Goal: Communication & Community: Answer question/provide support

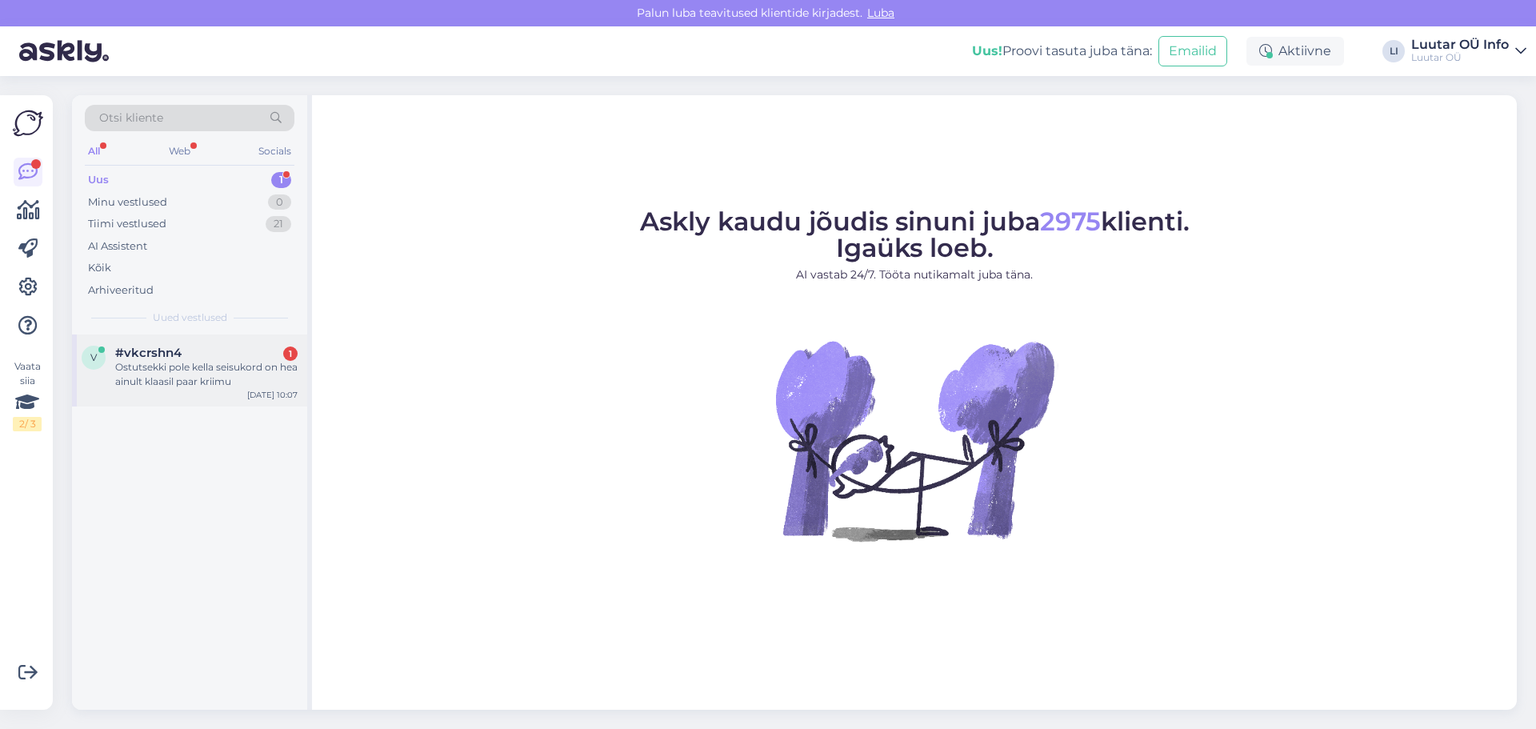
click at [159, 376] on div "Ostutsekki pole kella seisukord on hea ainult klaasil paar kriimu" at bounding box center [206, 374] width 182 height 29
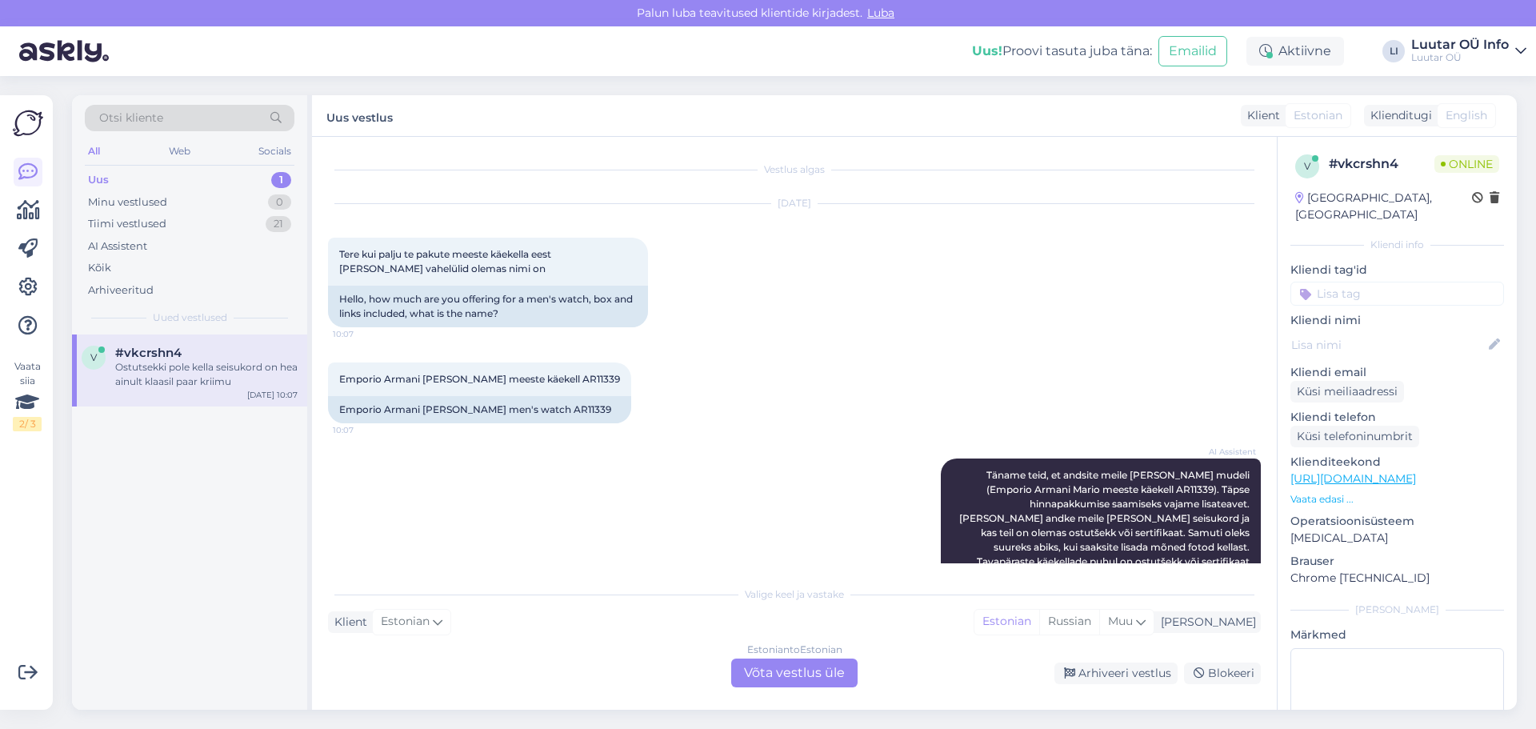
scroll to position [158, 0]
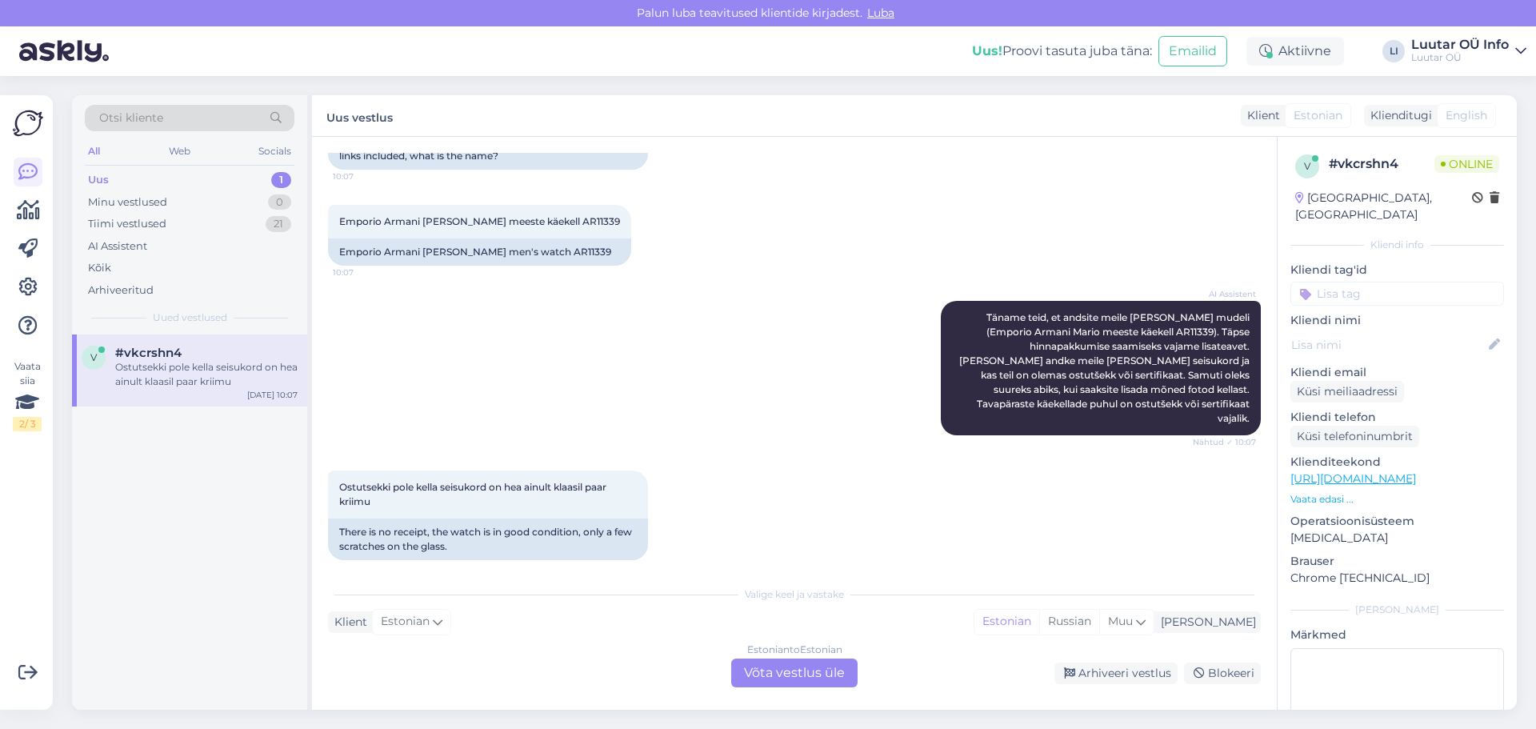
click at [774, 668] on div "Estonian to Estonian Võta vestlus üle" at bounding box center [794, 672] width 126 height 29
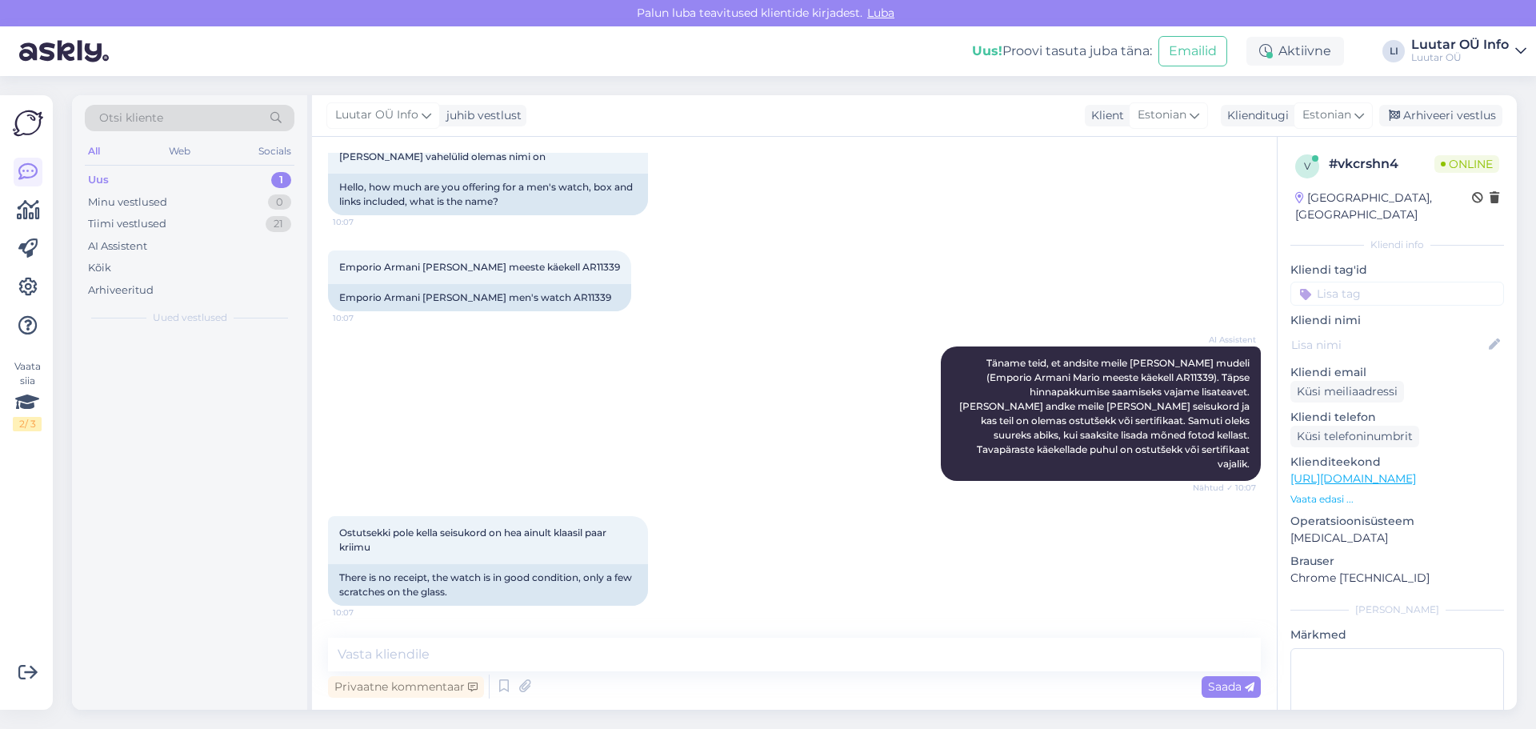
scroll to position [98, 0]
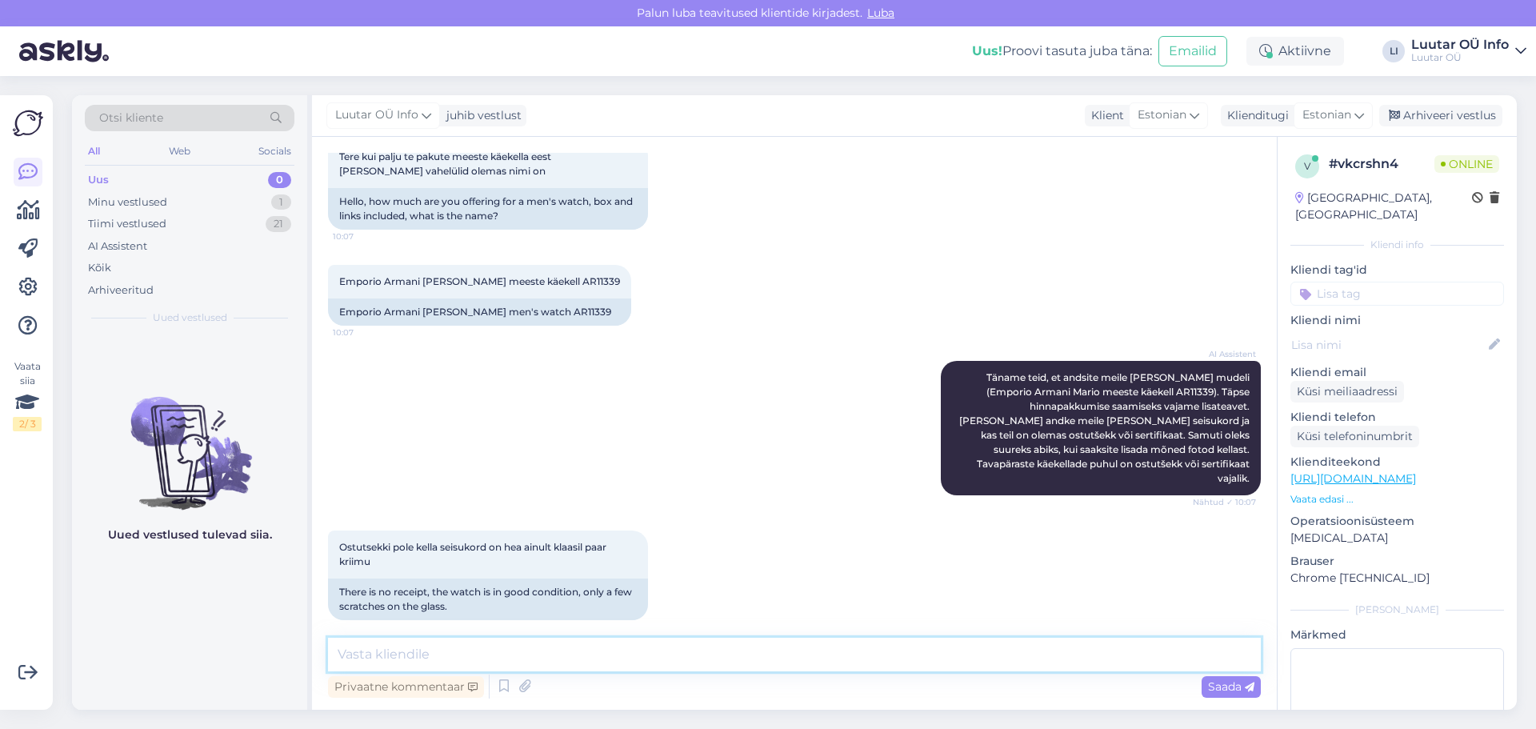
click at [425, 663] on textarea at bounding box center [794, 655] width 933 height 34
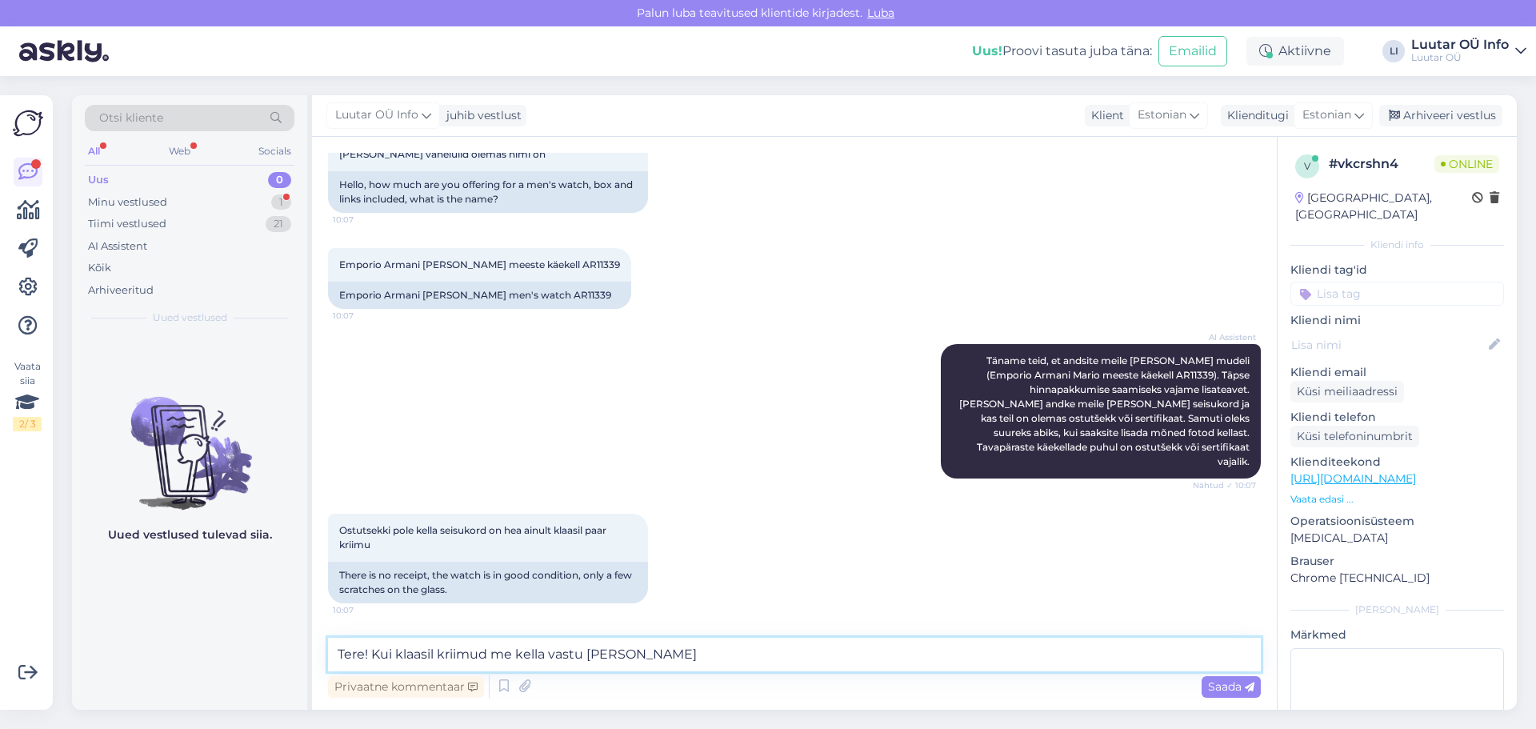
scroll to position [166, 0]
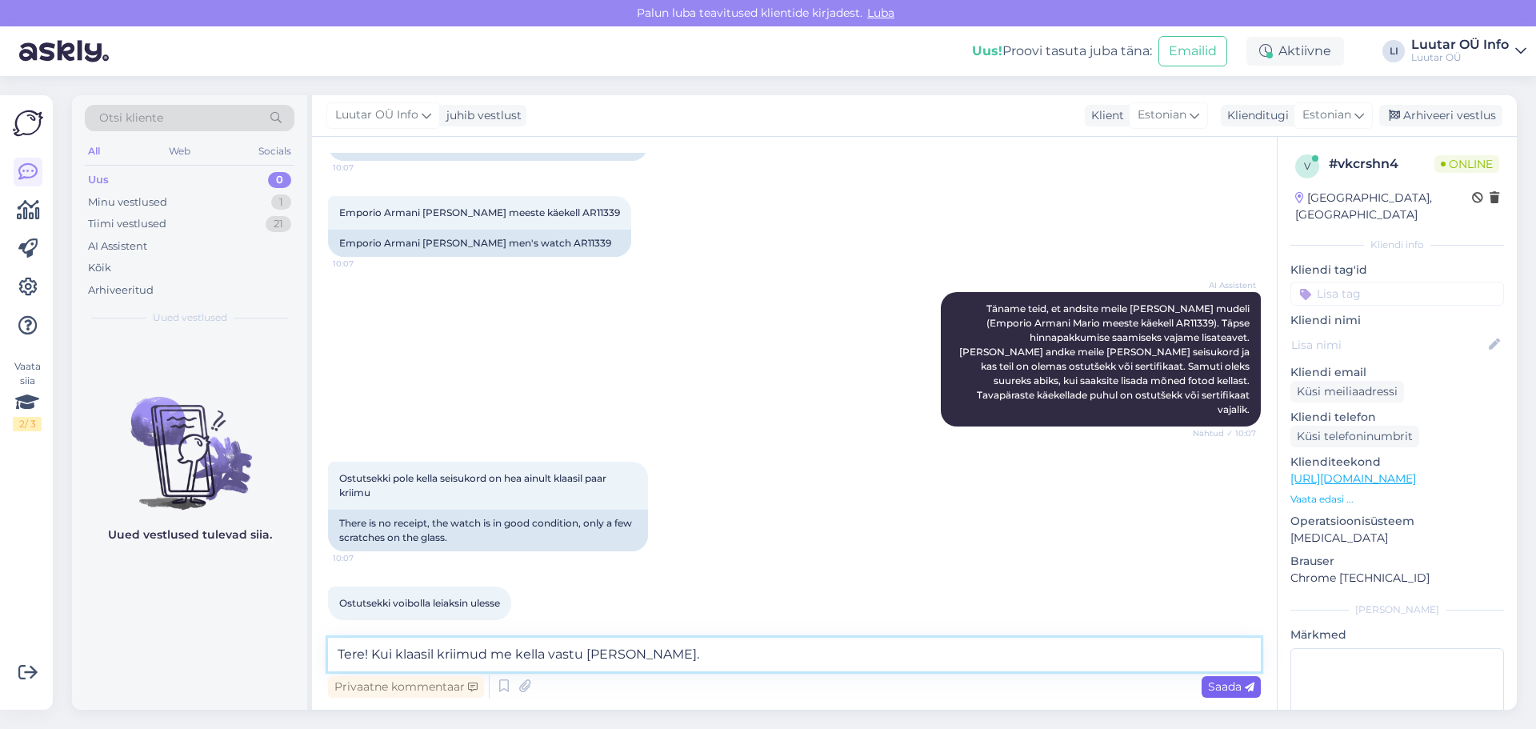
type textarea "Tere! Kui klaasil kriimud me kella vastu [PERSON_NAME]."
click at [1227, 691] on span "Saada" at bounding box center [1231, 686] width 46 height 14
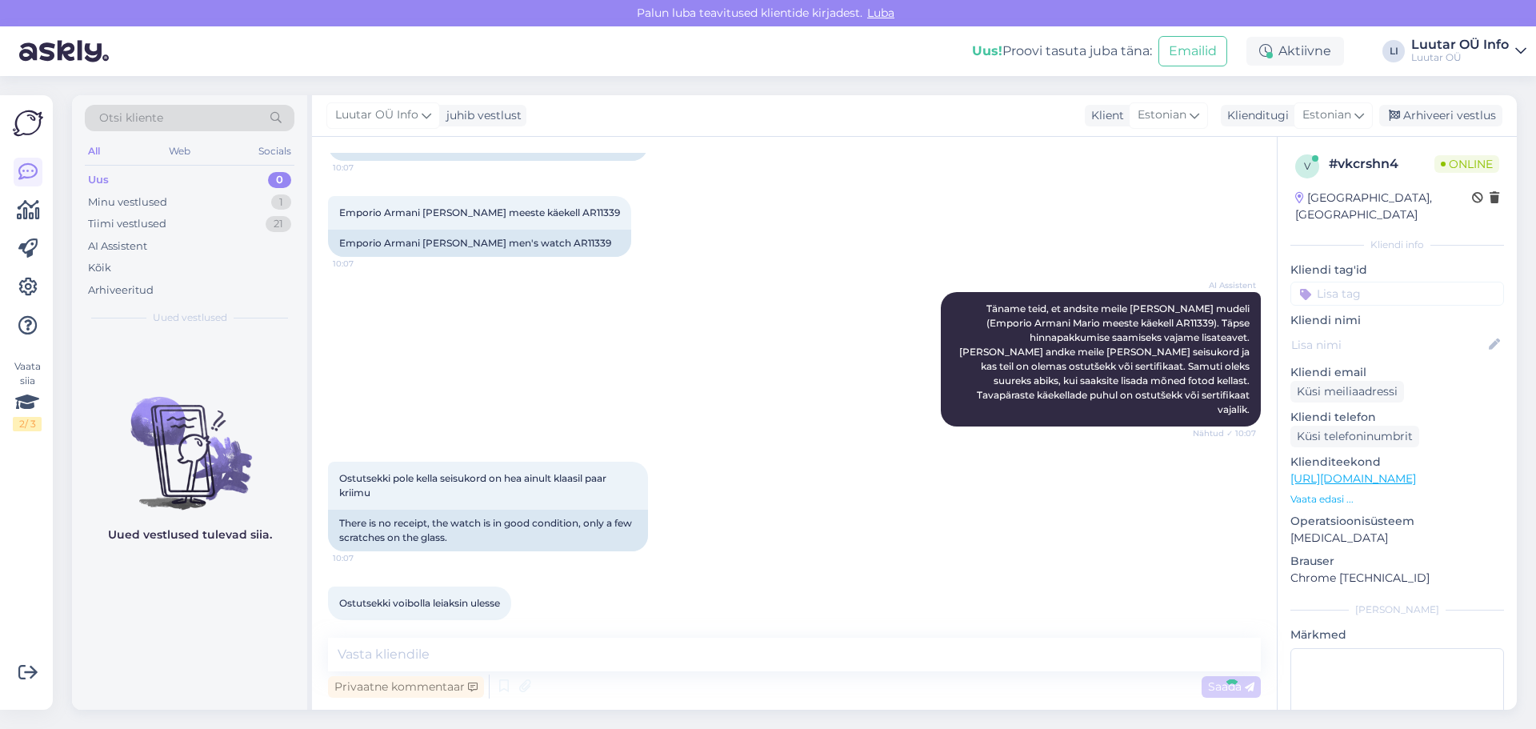
scroll to position [235, 0]
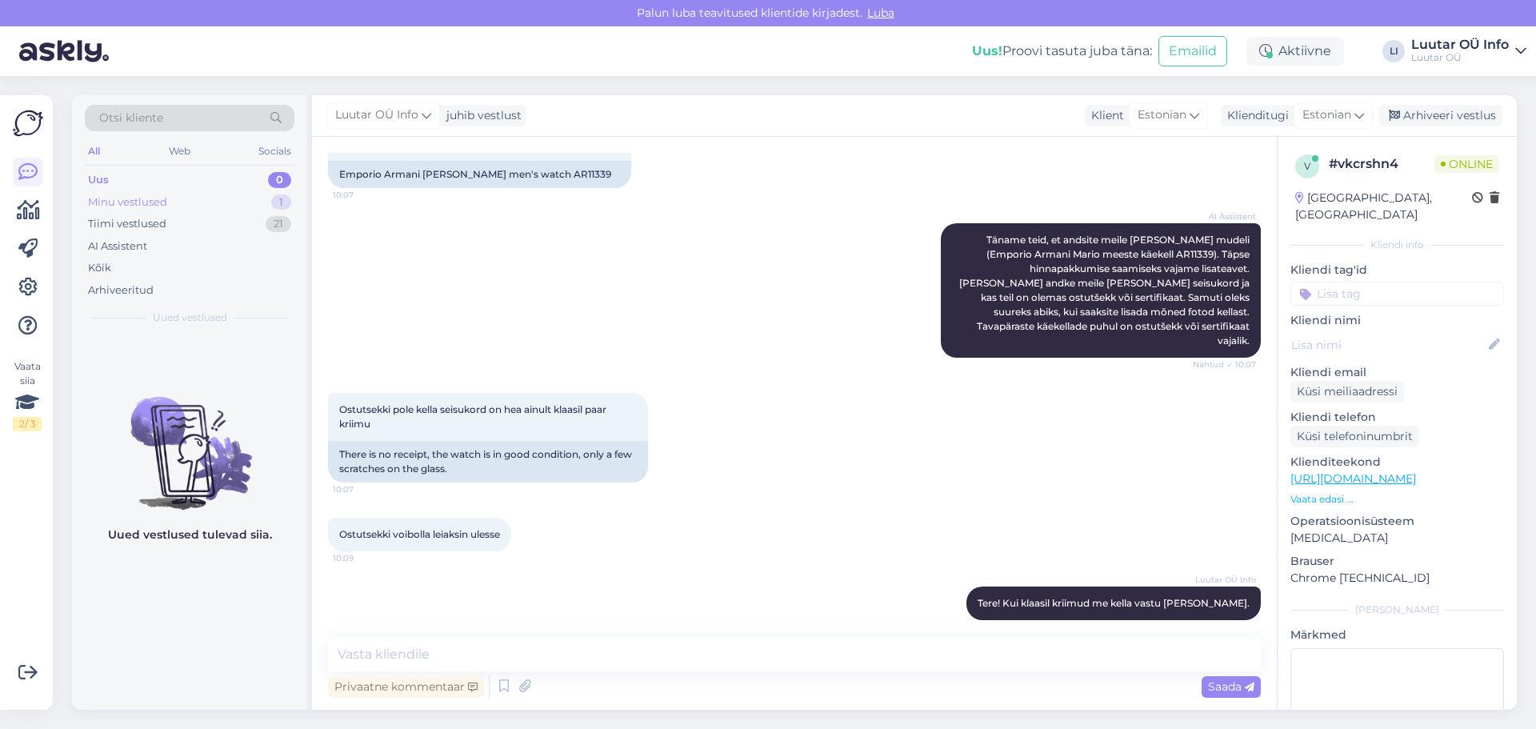
click at [284, 198] on div "1" at bounding box center [281, 202] width 20 height 16
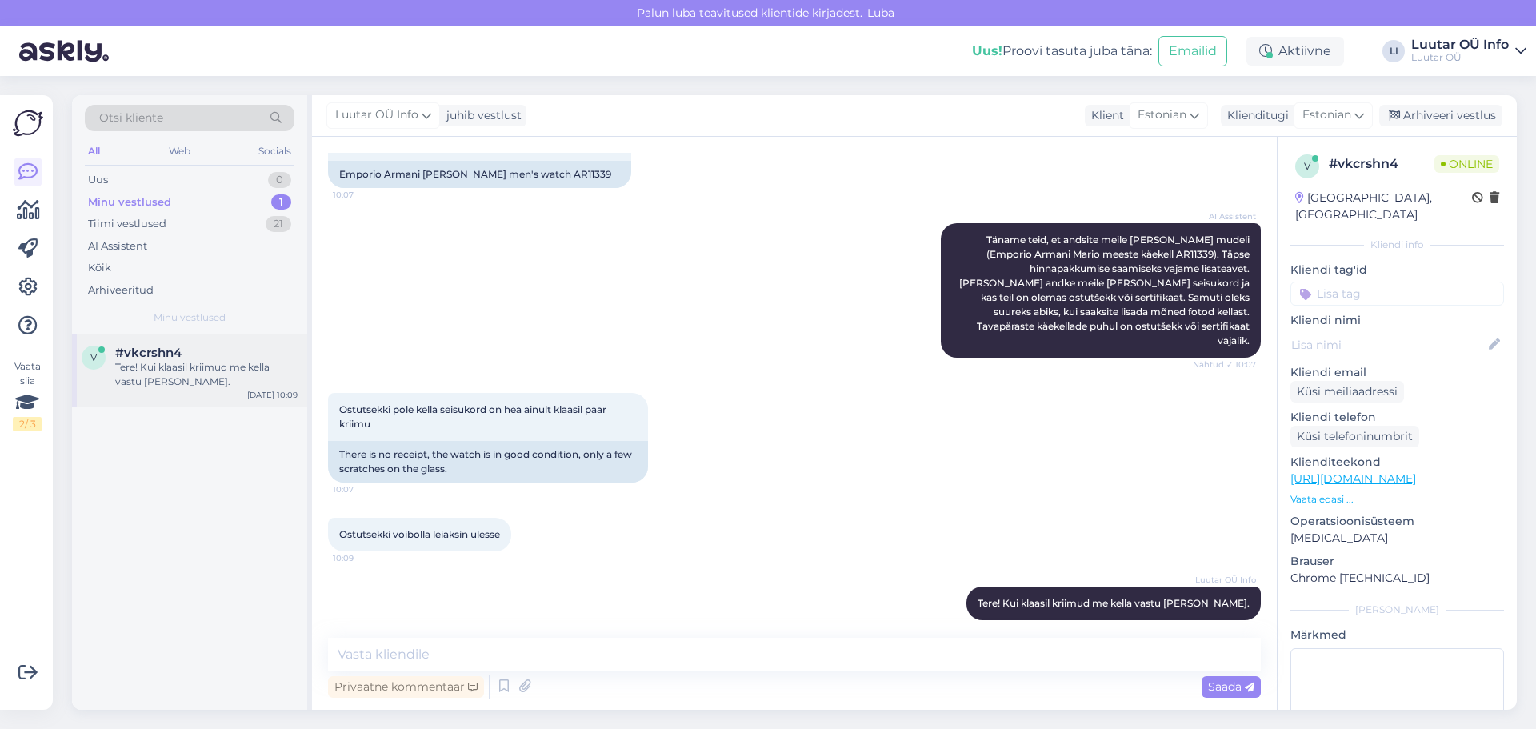
click at [189, 368] on div "Tere! Kui klaasil kriimud me kella vastu ei võta." at bounding box center [206, 374] width 182 height 29
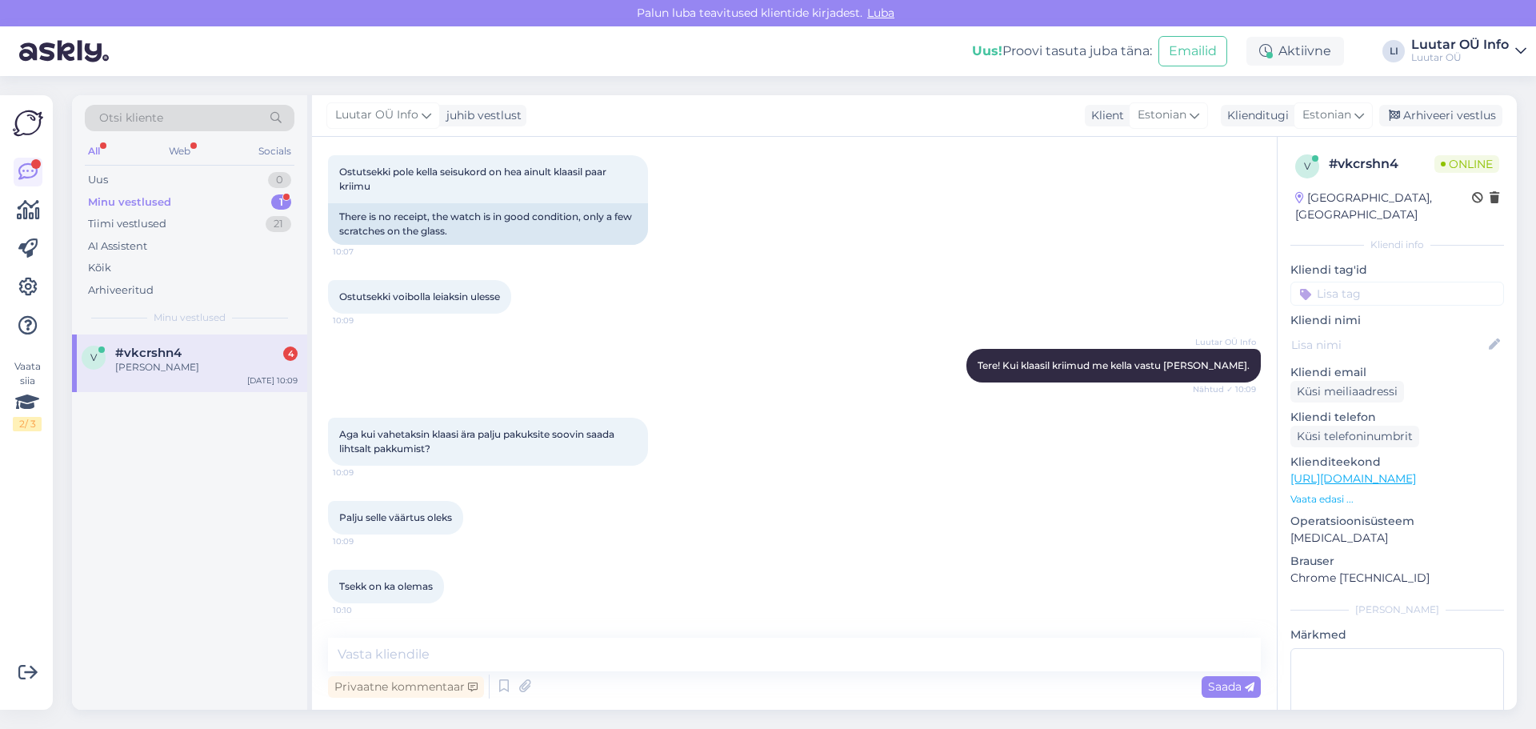
scroll to position [525, 0]
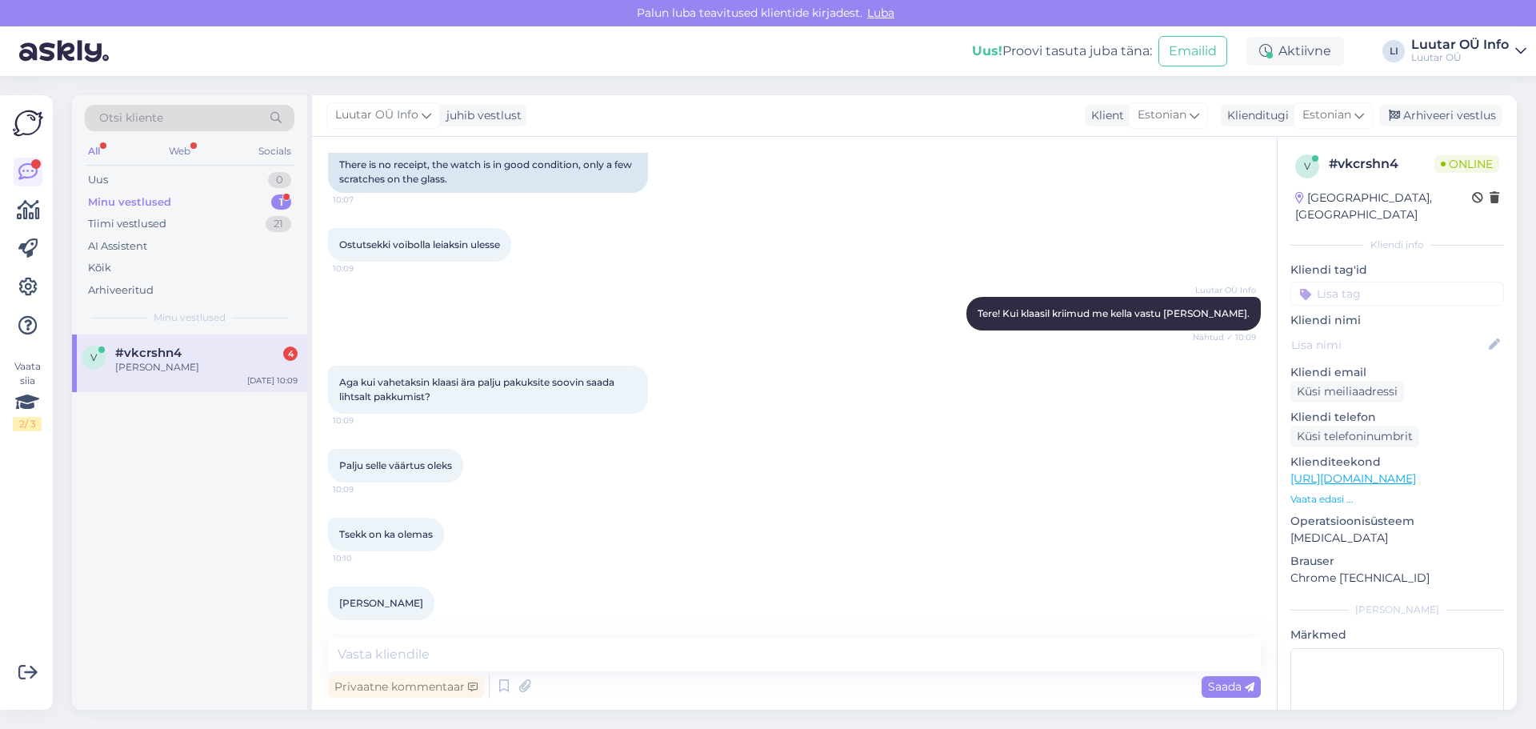
click at [166, 357] on span "#vkcrshn4" at bounding box center [148, 353] width 66 height 14
click at [374, 647] on textarea at bounding box center [794, 655] width 933 height 34
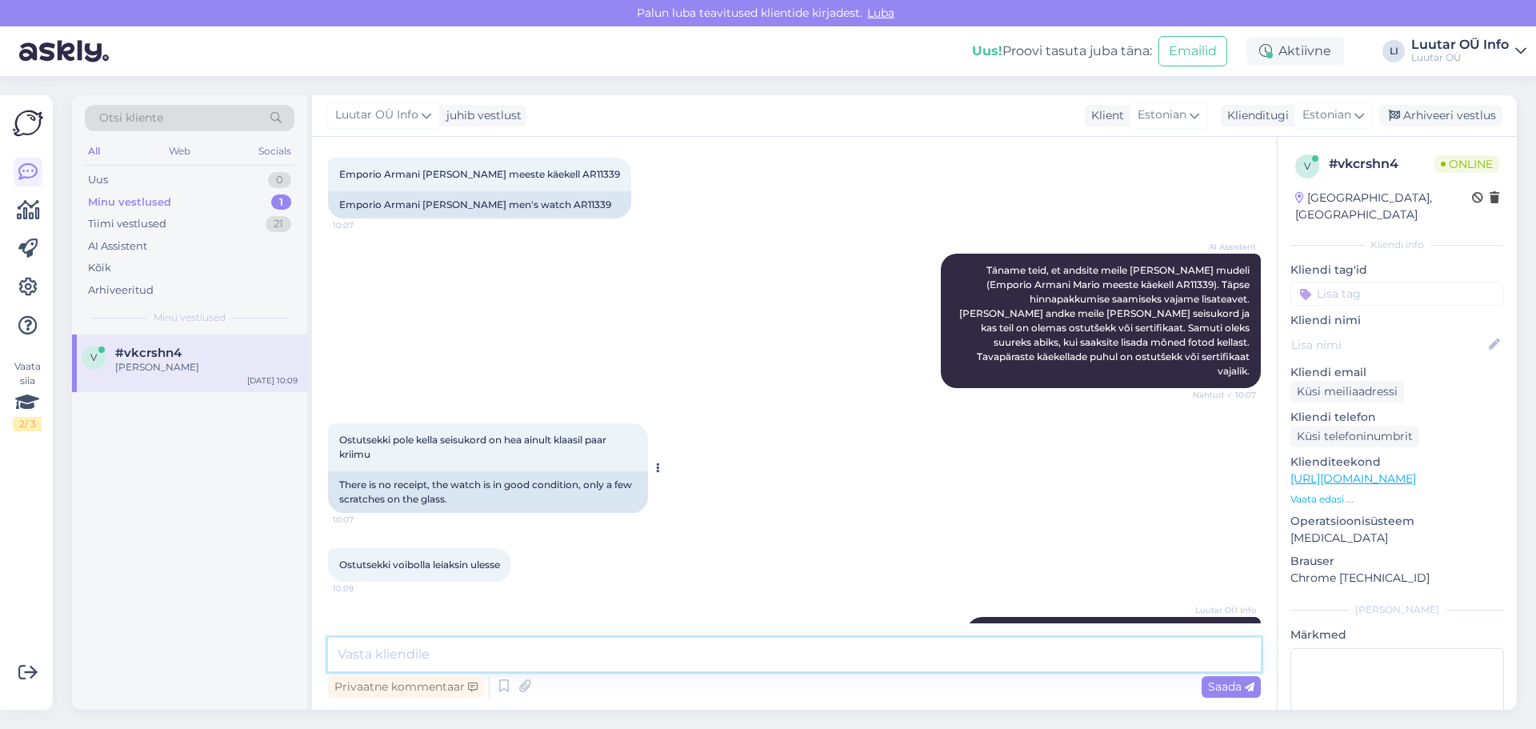
scroll to position [45, 0]
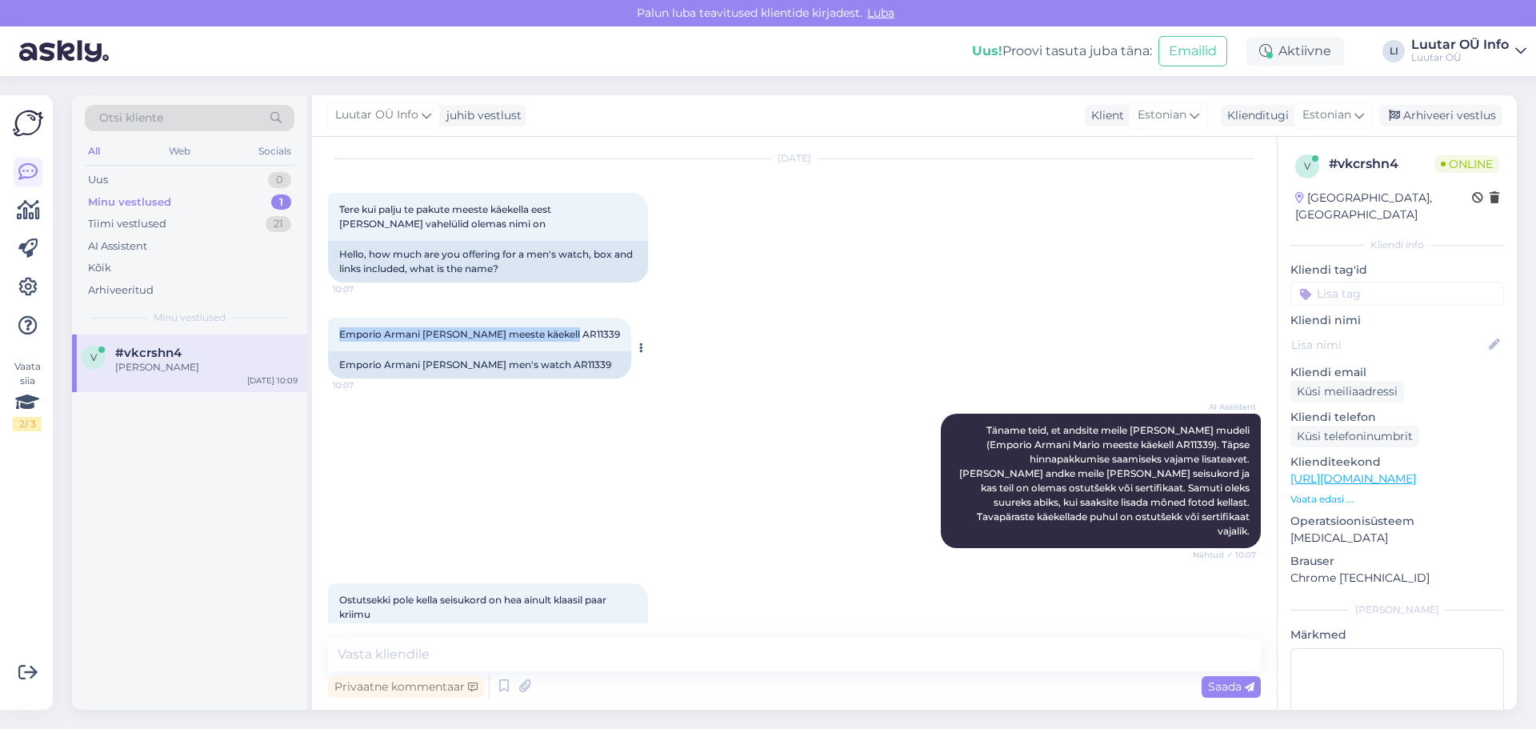
drag, startPoint x: 341, startPoint y: 333, endPoint x: 573, endPoint y: 338, distance: 232.1
click at [573, 338] on div "Emporio Armani Mario meeste käekell AR11339 10:07" at bounding box center [479, 335] width 303 height 34
copy span "Emporio Armani Mario meeste käekell AR11339"
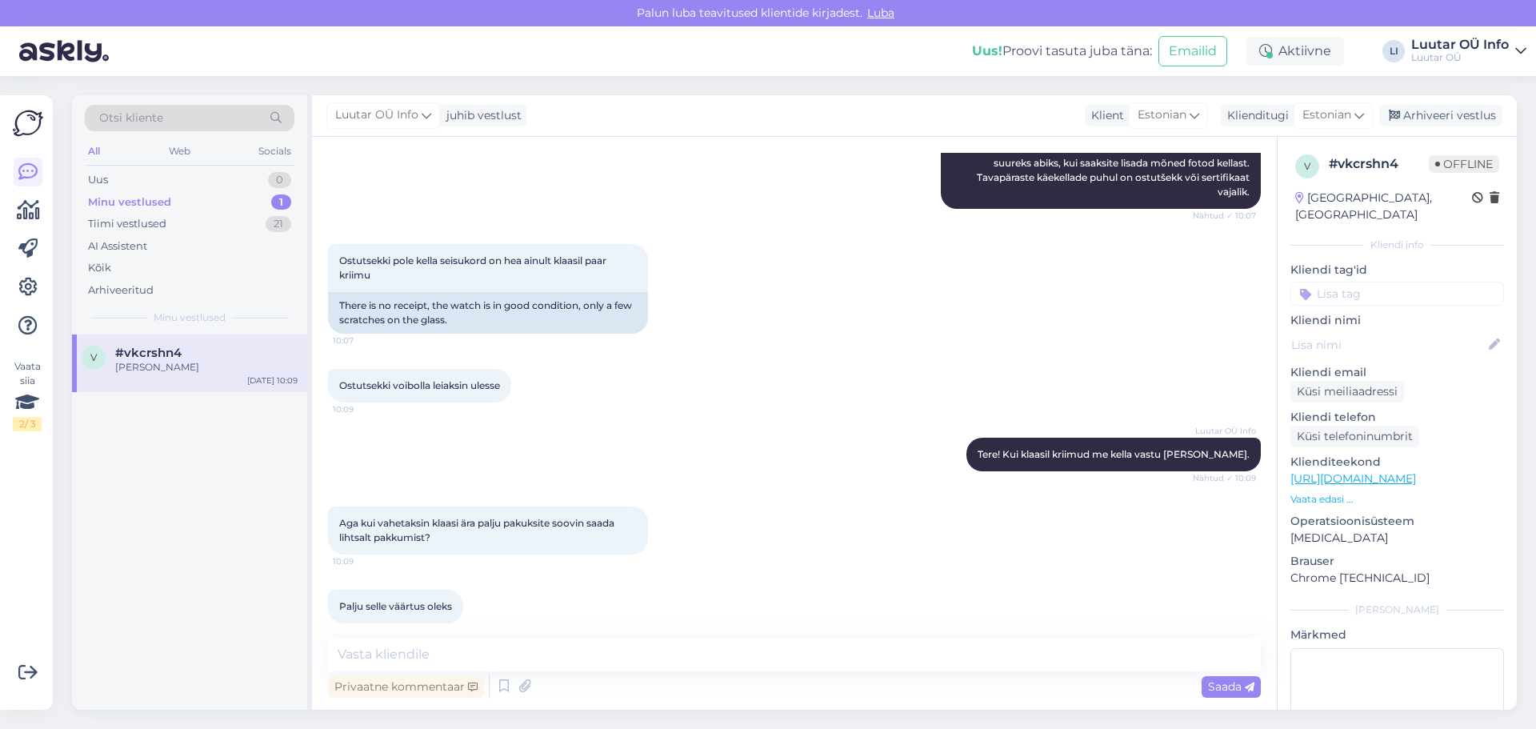
scroll to position [525, 0]
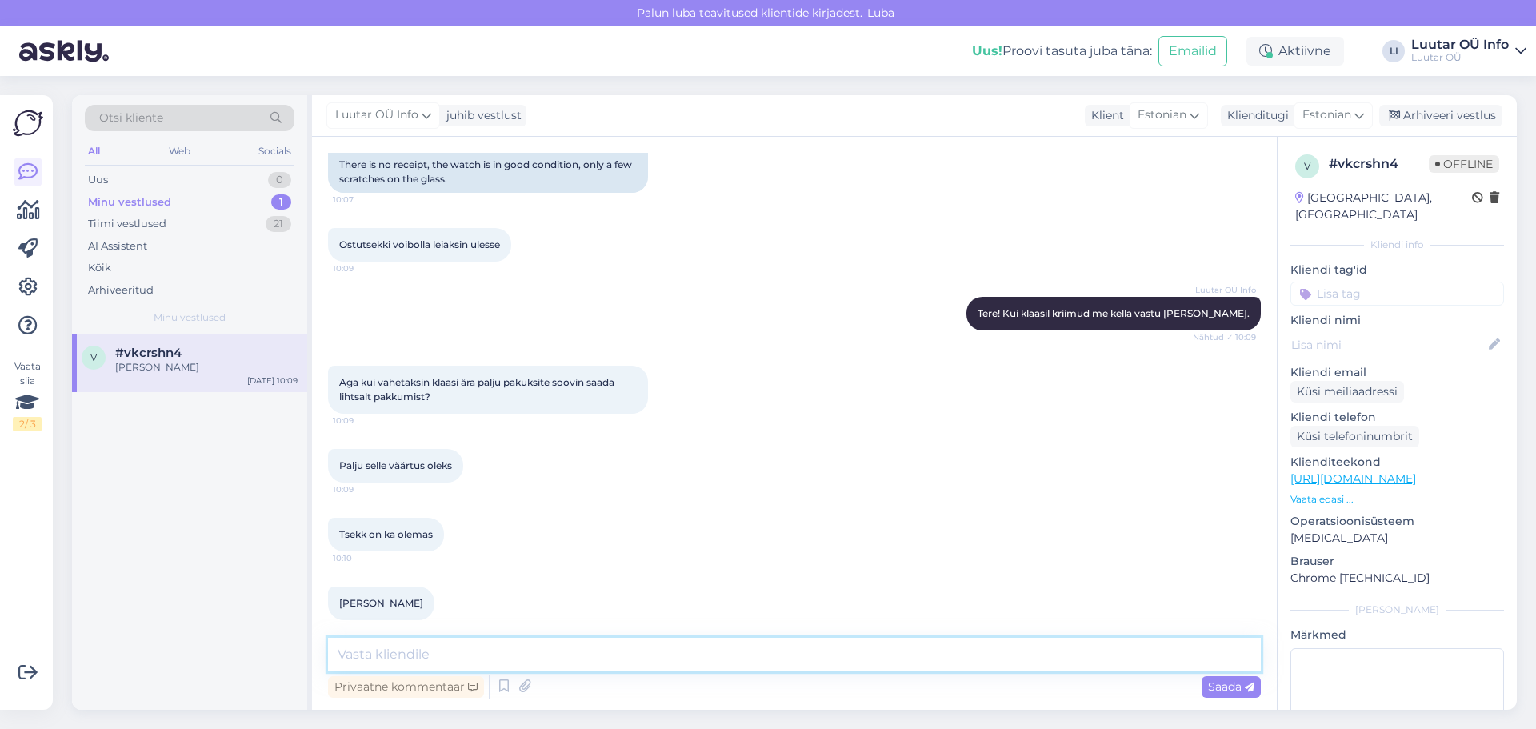
click at [366, 646] on textarea at bounding box center [794, 655] width 933 height 34
type textarea "Saaksime pakkuda kuni 30€ selle kella eest."
click at [1232, 681] on span "Saada" at bounding box center [1231, 686] width 46 height 14
